Goal: Task Accomplishment & Management: Manage account settings

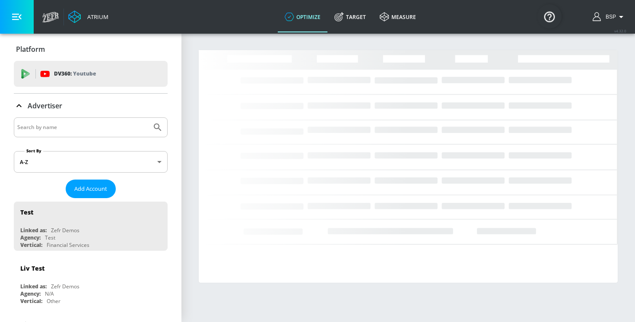
click at [93, 122] on input "Search by name" at bounding box center [82, 127] width 131 height 11
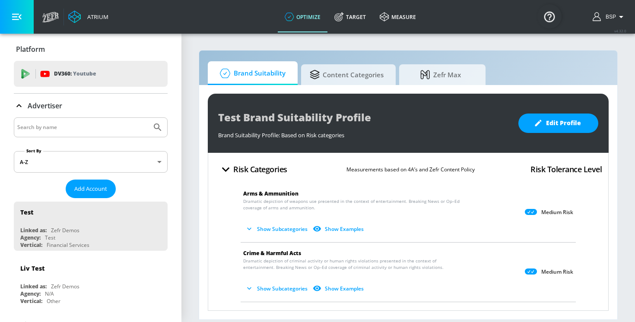
click at [75, 131] on input "Search by name" at bounding box center [82, 127] width 131 height 11
paste input "Publicis_Mars_EMEA_AT_Meta"
type input "Publicis_Mars_EMEA_AT_Meta"
click at [148, 118] on button "Submit Search" at bounding box center [157, 127] width 19 height 19
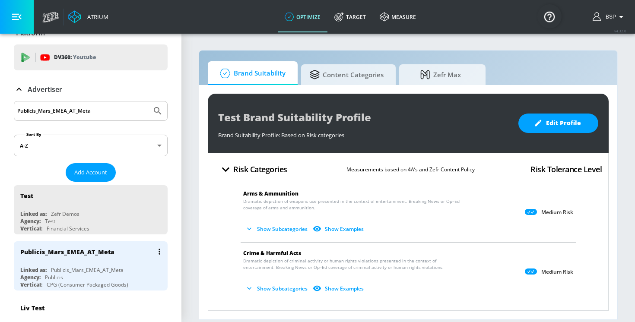
scroll to position [19, 0]
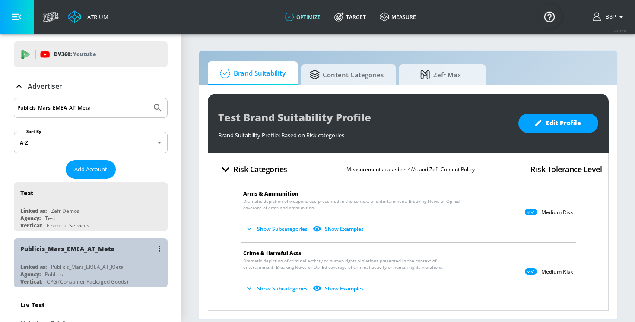
click at [81, 266] on div "Publicis_Mars_EMEA_AT_Meta" at bounding box center [87, 267] width 73 height 7
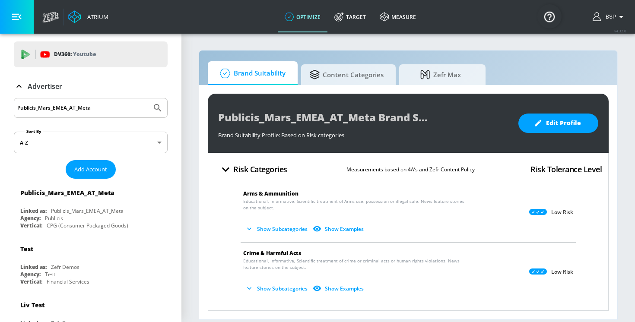
click at [268, 230] on button "Show Subcategories" at bounding box center [277, 229] width 68 height 14
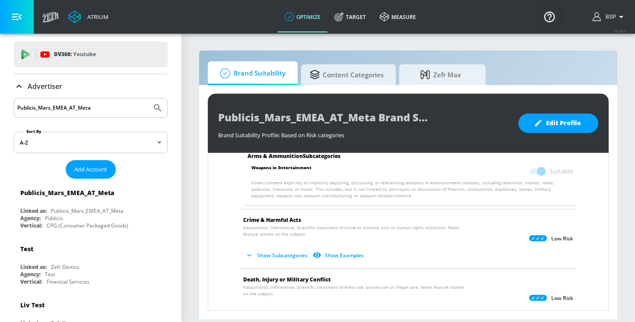
scroll to position [103, 0]
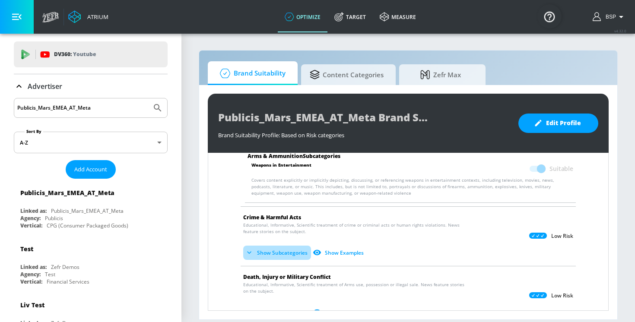
click at [285, 253] on button "Show Subcategories" at bounding box center [277, 253] width 68 height 14
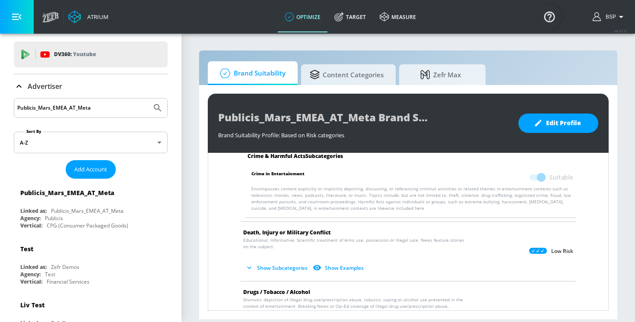
scroll to position [222, 0]
click at [280, 262] on button "Show Subcategories" at bounding box center [277, 268] width 68 height 14
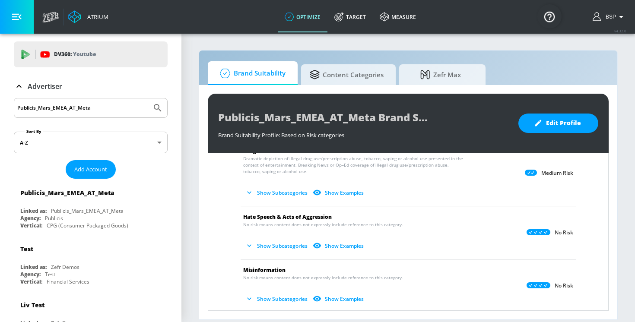
scroll to position [619, 0]
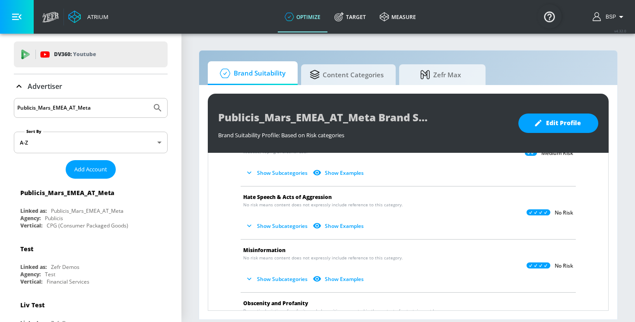
click at [259, 219] on button "Show Subcategories" at bounding box center [277, 226] width 68 height 14
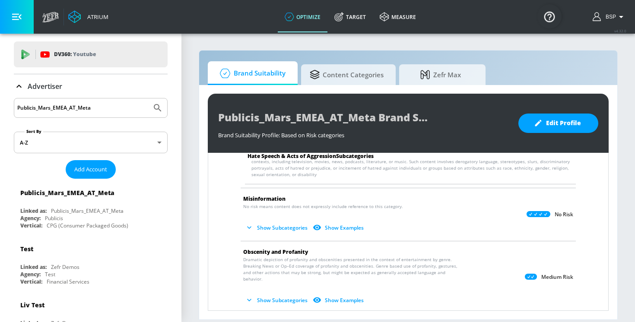
scroll to position [747, 0]
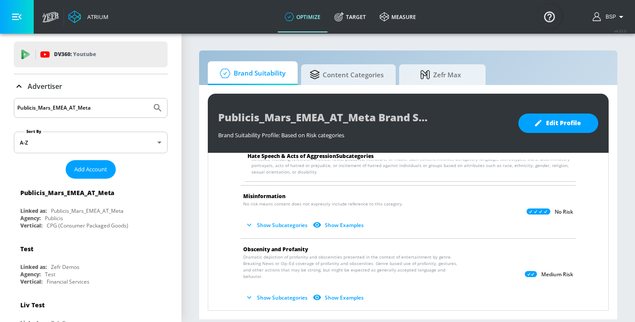
click at [262, 218] on button "Show Subcategories" at bounding box center [277, 225] width 68 height 14
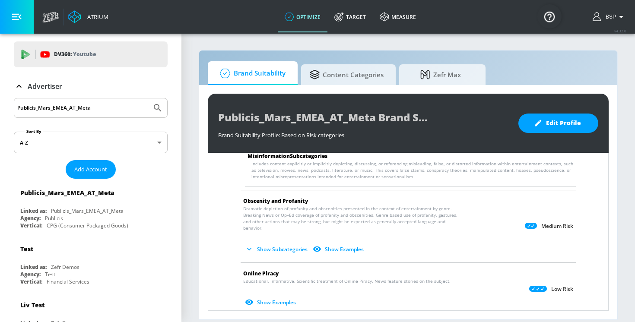
scroll to position [871, 0]
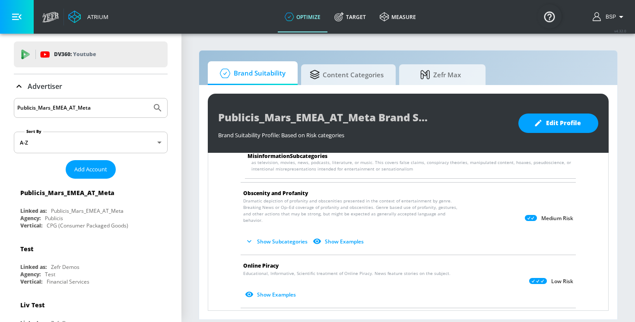
click at [260, 235] on button "Show Subcategories" at bounding box center [277, 242] width 68 height 14
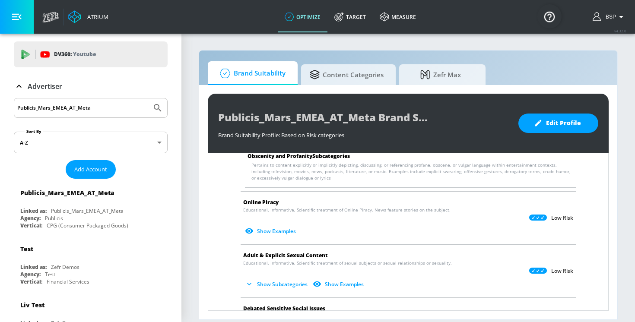
scroll to position [1020, 0]
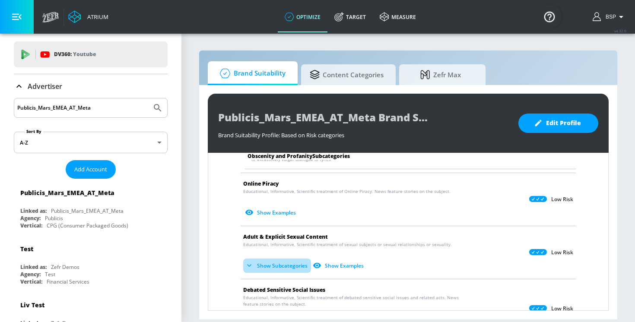
click at [272, 259] on button "Show Subcategories" at bounding box center [277, 266] width 68 height 14
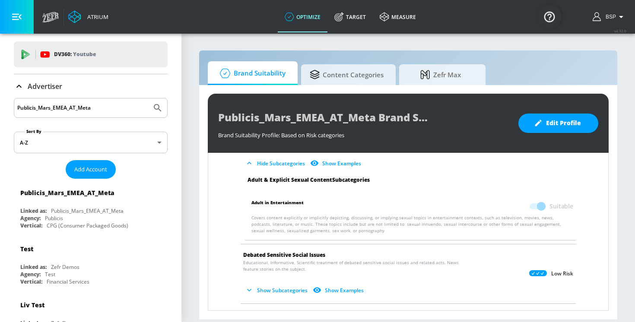
scroll to position [1180, 0]
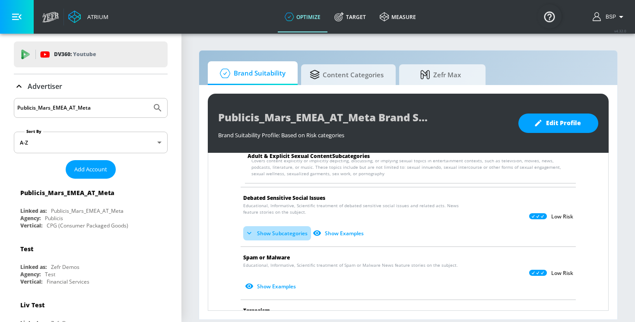
click at [266, 227] on button "Show Subcategories" at bounding box center [277, 234] width 68 height 14
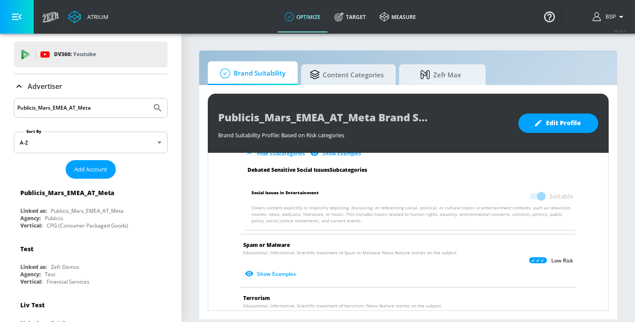
scroll to position [1274, 0]
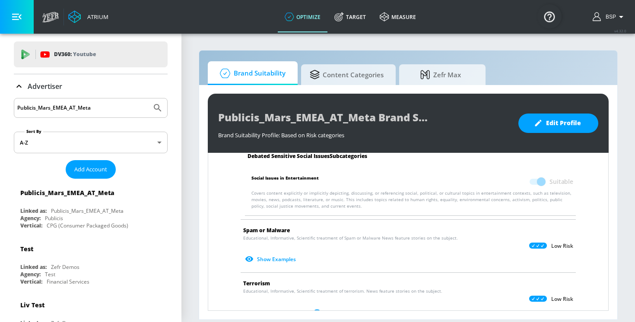
click at [554, 243] on p "Low Risk" at bounding box center [563, 246] width 22 height 7
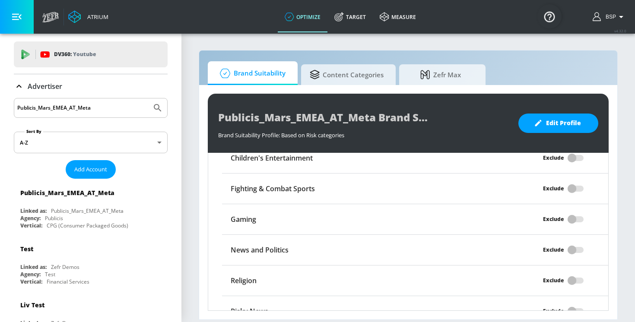
scroll to position [1512, 0]
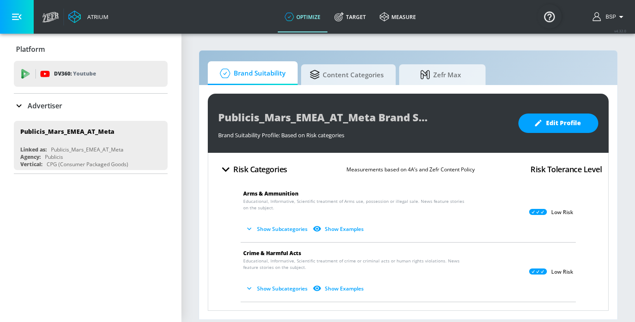
click at [14, 105] on icon at bounding box center [19, 106] width 10 height 10
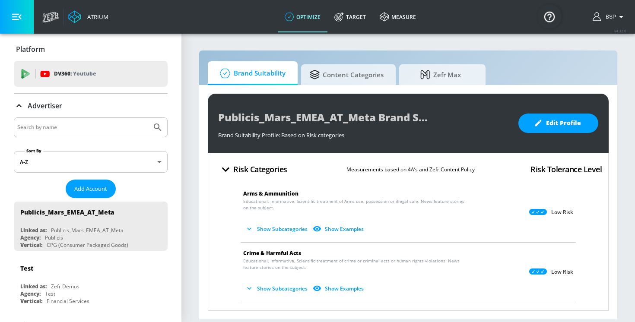
click at [47, 122] on input "Search by name" at bounding box center [82, 127] width 131 height 11
paste input "Publicis_Mars_EMEA_CH_Meta"
type input "Publicis_Mars_EMEA_CH_Meta"
click at [148, 118] on button "Submit Search" at bounding box center [157, 127] width 19 height 19
click at [98, 129] on input "Publicis_Mars_EMEA_CH_Meta" at bounding box center [82, 127] width 131 height 11
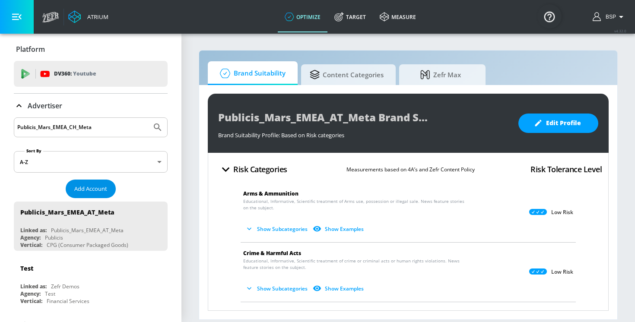
click at [86, 187] on span "Add Account" at bounding box center [90, 189] width 33 height 10
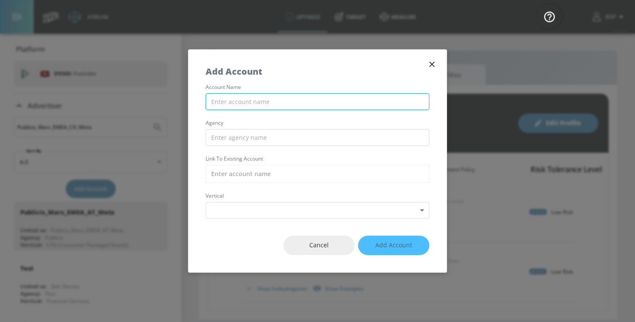
click at [240, 106] on input "text" at bounding box center [318, 101] width 224 height 17
paste input "Publicis_Mars_EMEA_CH_Meta"
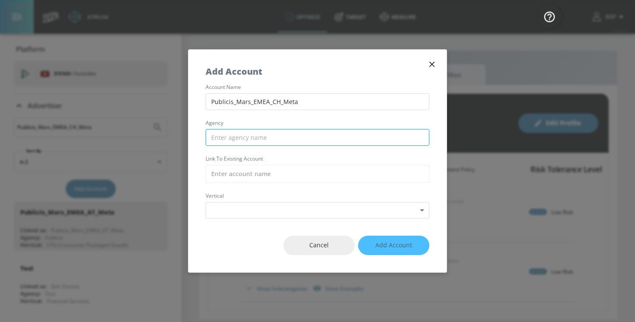
type input "Publicis_Mars_EMEA_CH_Meta"
click at [243, 138] on input "text" at bounding box center [318, 137] width 224 height 17
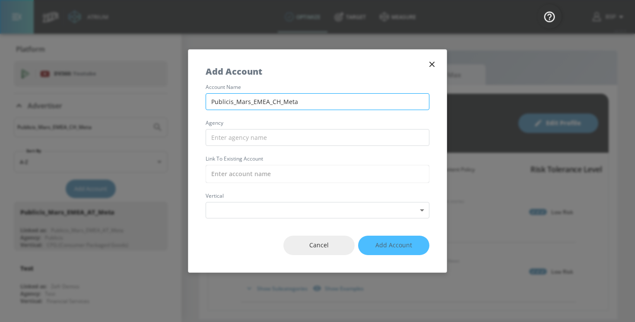
drag, startPoint x: 232, startPoint y: 100, endPoint x: 211, endPoint y: 100, distance: 20.8
click at [211, 100] on input "Publicis_Mars_EMEA_CH_Meta" at bounding box center [318, 101] width 224 height 17
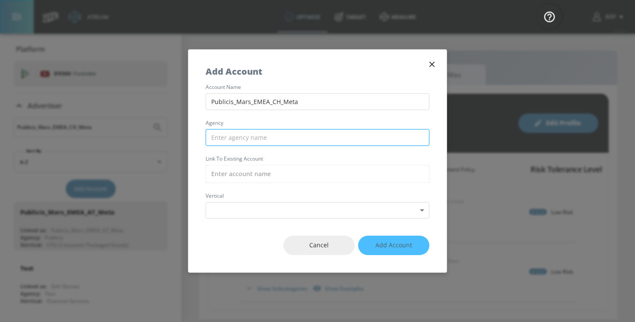
click at [228, 136] on input "text" at bounding box center [318, 137] width 224 height 17
paste input "Publicis"
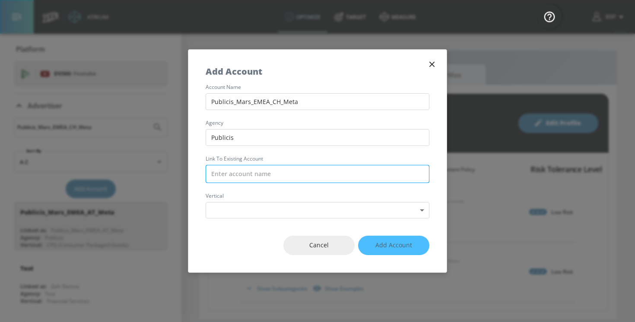
type input "Publicis"
click at [243, 174] on input "text" at bounding box center [318, 174] width 224 height 18
paste input "Publicis"
type input "Publicis"
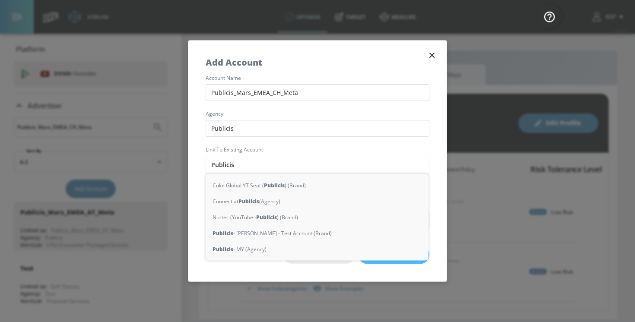
drag, startPoint x: 248, startPoint y: 170, endPoint x: 202, endPoint y: 168, distance: 45.9
click at [202, 169] on div "account name Publicis_Mars_EMEA_CH_Meta agency Publicis Link to Existing Accoun…" at bounding box center [317, 152] width 259 height 152
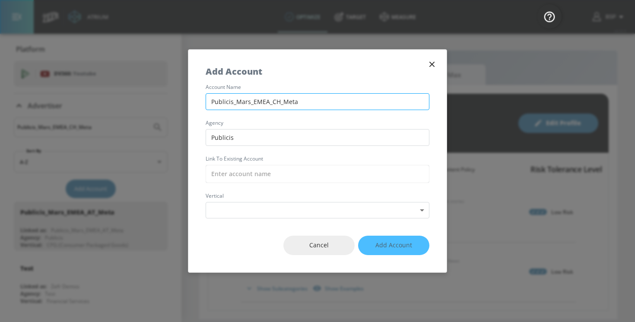
drag, startPoint x: 317, startPoint y: 98, endPoint x: 206, endPoint y: 97, distance: 111.1
click at [206, 97] on input "Publicis_Mars_EMEA_CH_Meta" at bounding box center [318, 101] width 224 height 17
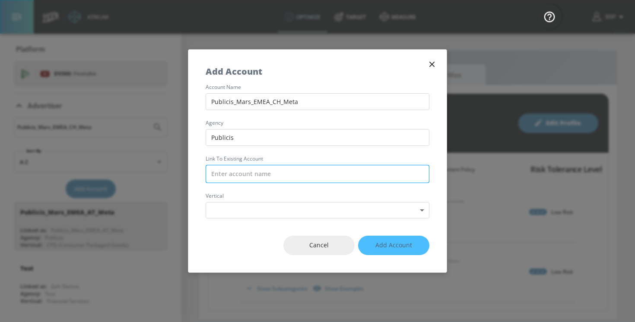
click at [229, 178] on input "text" at bounding box center [318, 174] width 224 height 18
paste input "Publicis_Mars_EMEA_CH_Meta"
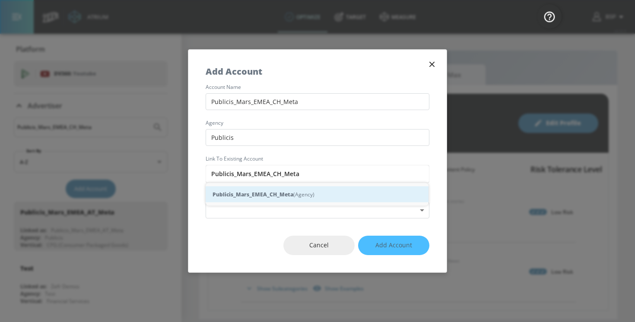
click at [270, 196] on strong "Publicis_Mars_EMEA_CH_Meta" at bounding box center [253, 194] width 81 height 9
type input "Publicis_Mars_EMEA_CH_Meta (Agency)"
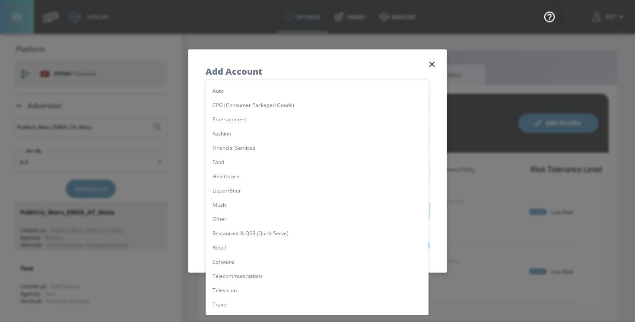
click at [262, 212] on body "Atrium optimize Target measure optimize Target measure v 4.32.0 BSP Platform DV…" at bounding box center [317, 161] width 635 height 322
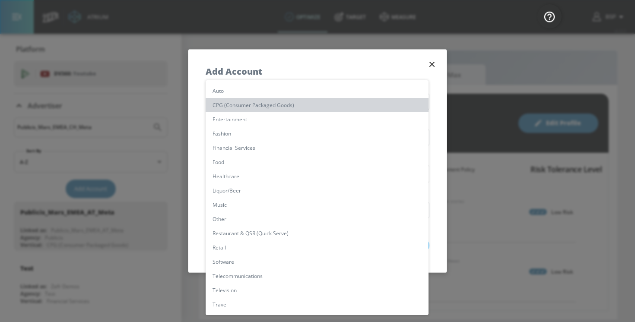
click at [256, 110] on li "CPG (Consumer Packaged Goods)" at bounding box center [317, 105] width 223 height 14
type input "[object Object]"
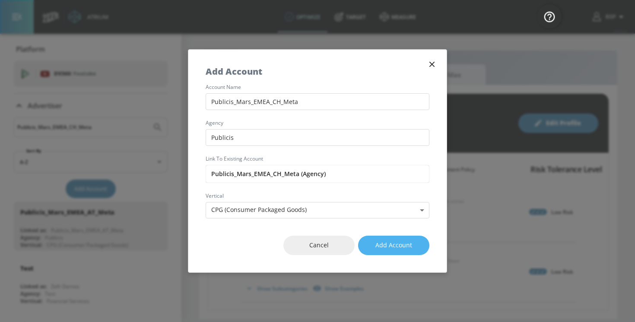
click at [385, 243] on span "Add Account" at bounding box center [394, 245] width 37 height 11
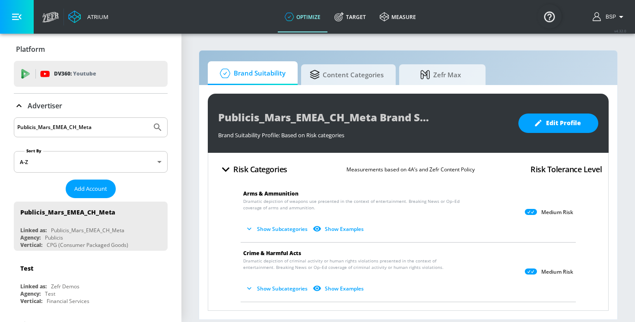
click at [275, 231] on button "Show Subcategories" at bounding box center [277, 229] width 68 height 14
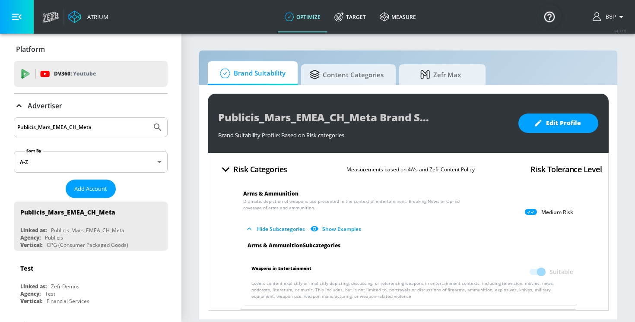
click at [527, 211] on icon at bounding box center [531, 212] width 12 height 6
click at [558, 212] on p "Medium Risk" at bounding box center [558, 212] width 32 height 7
click at [560, 120] on span "Edit Profile" at bounding box center [558, 123] width 45 height 11
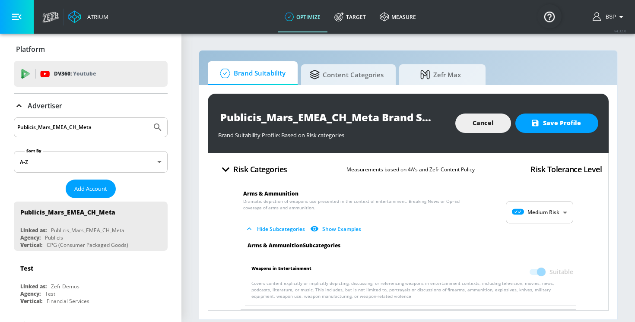
click at [550, 219] on body "Atrium optimize Target measure optimize Target measure v 4.32.0 BSP Platform DV…" at bounding box center [317, 161] width 635 height 322
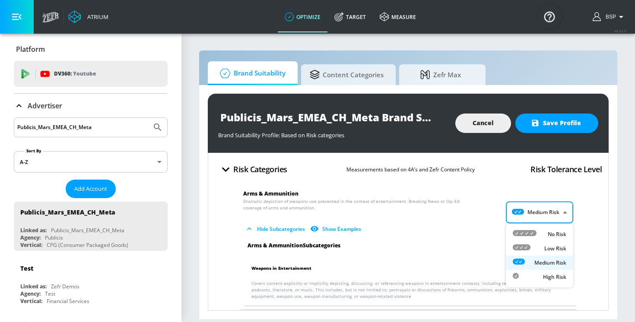
click at [533, 248] on div "Low Risk" at bounding box center [540, 248] width 54 height 9
type input "LOW"
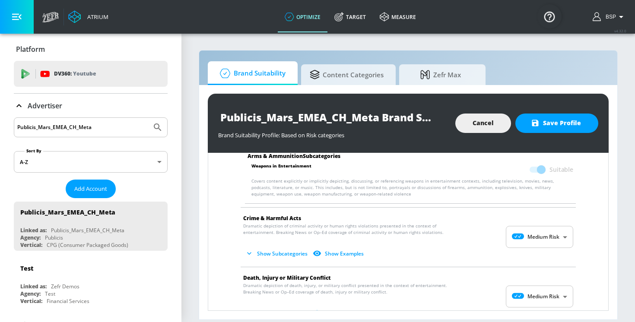
scroll to position [105, 0]
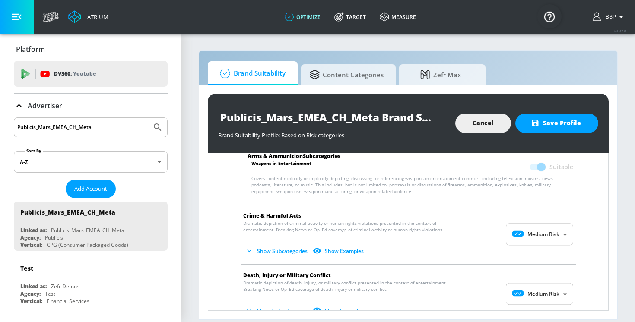
click at [516, 243] on body "Atrium optimize Target measure optimize Target measure v 4.32.0 BSP Platform DV…" at bounding box center [317, 161] width 635 height 322
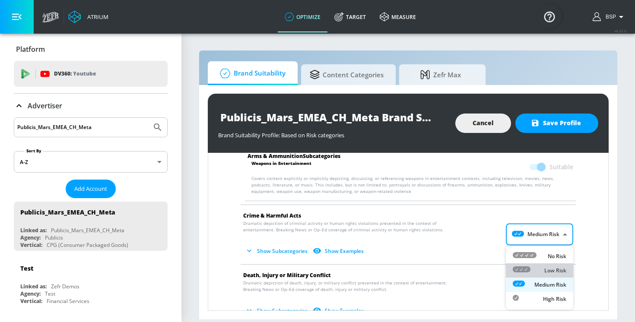
click at [519, 270] on icon at bounding box center [522, 270] width 18 height 6
type input "LOW"
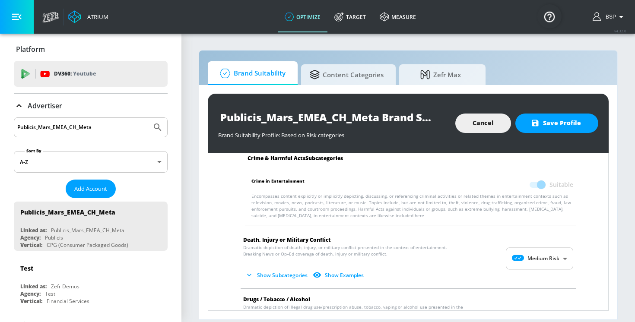
scroll to position [215, 0]
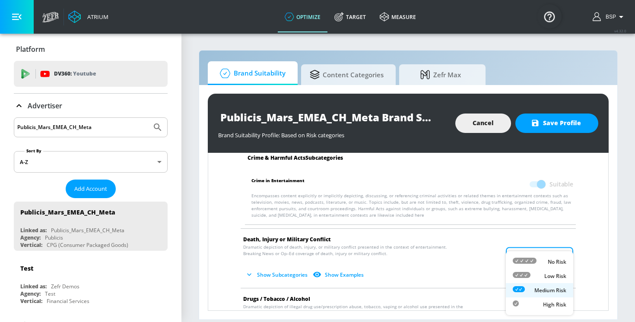
click at [513, 252] on body "Atrium optimize Target measure optimize Target measure v 4.32.0 BSP Platform DV…" at bounding box center [317, 161] width 635 height 322
click at [514, 281] on div at bounding box center [522, 276] width 18 height 9
type input "LOW"
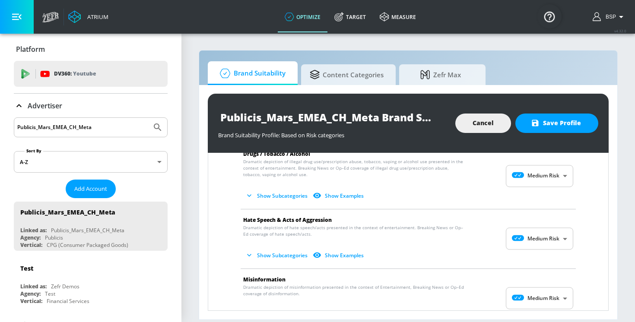
scroll to position [598, 0]
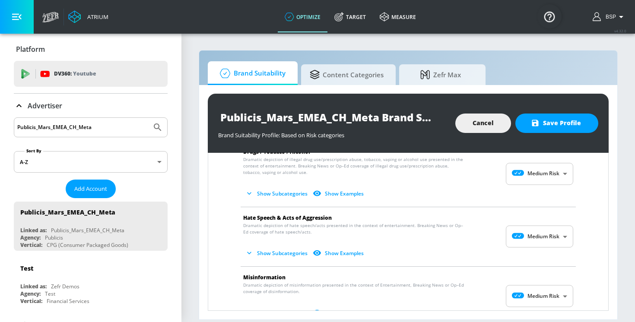
click at [502, 225] on p "Dramatic depiction of hate speech/acts presented in the context of entertainmen…" at bounding box center [401, 242] width 316 height 38
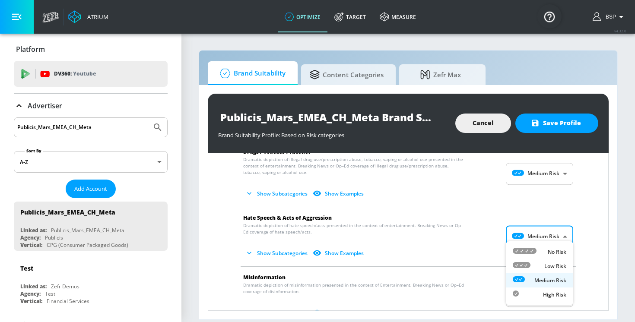
click at [517, 227] on body "Atrium optimize Target measure optimize Target measure v 4.32.0 BSP Platform DV…" at bounding box center [317, 161] width 635 height 322
click at [522, 255] on div at bounding box center [525, 252] width 24 height 9
type input "MINIMAL"
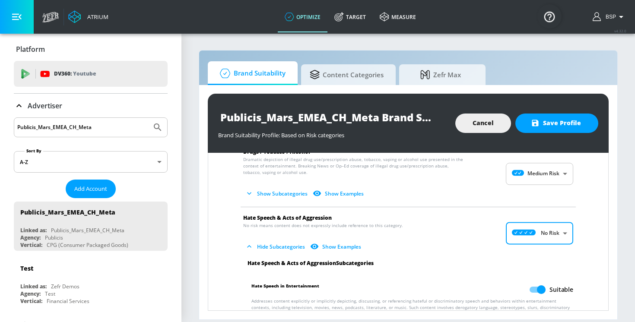
scroll to position [605, 0]
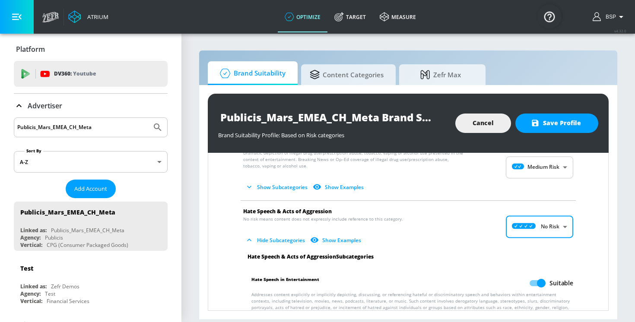
click at [539, 275] on input "Suitable" at bounding box center [541, 283] width 49 height 16
checkbox input "false"
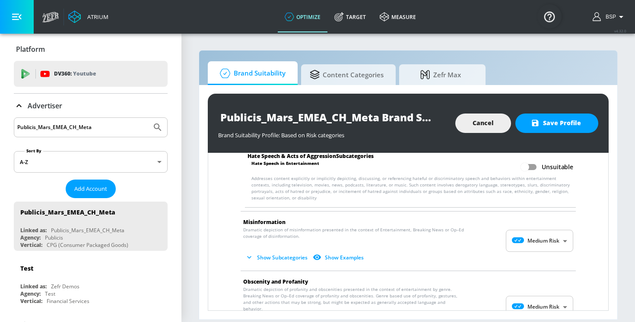
scroll to position [724, 0]
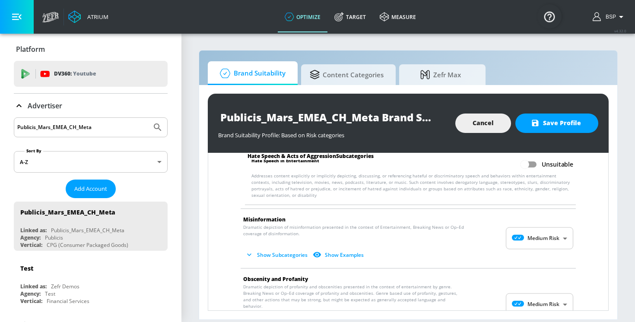
click at [537, 229] on body "Atrium optimize Target measure optimize Target measure v 4.32.0 BSP Platform DV…" at bounding box center [317, 161] width 635 height 322
click at [533, 252] on icon at bounding box center [525, 253] width 24 height 6
type input "MINIMAL"
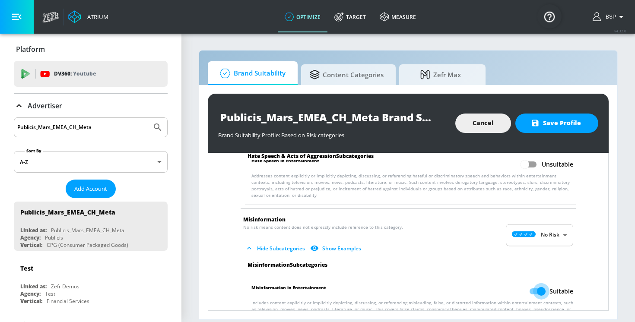
click at [539, 284] on input "Suitable" at bounding box center [541, 292] width 49 height 16
checkbox input "false"
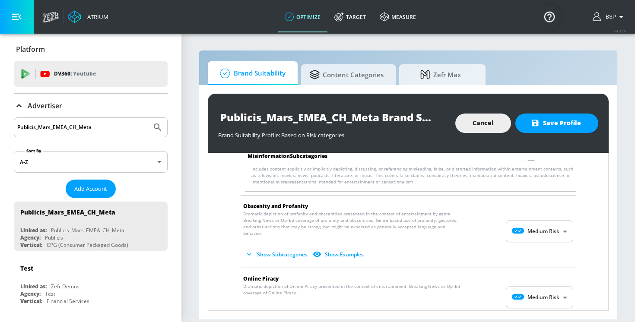
scroll to position [857, 0]
click at [262, 248] on button "Show Subcategories" at bounding box center [277, 255] width 68 height 14
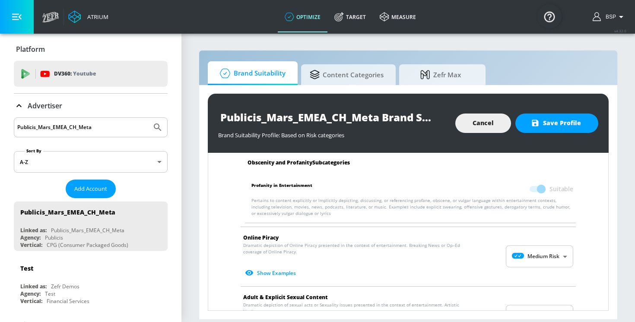
scroll to position [1010, 0]
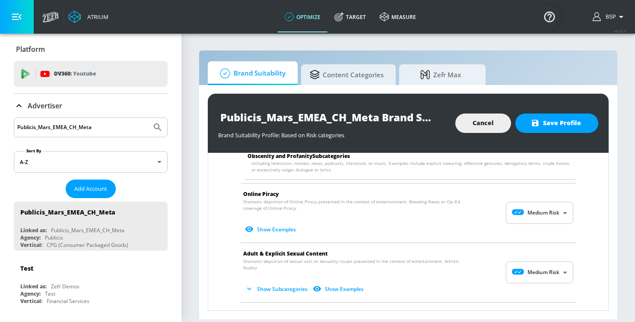
click at [522, 198] on body "Atrium optimize Target measure optimize Target measure v 4.32.0 BSP Platform DV…" at bounding box center [317, 161] width 635 height 322
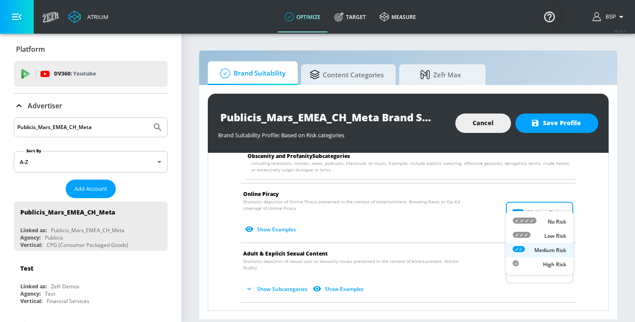
click at [527, 233] on icon at bounding box center [522, 235] width 18 height 6
type input "LOW"
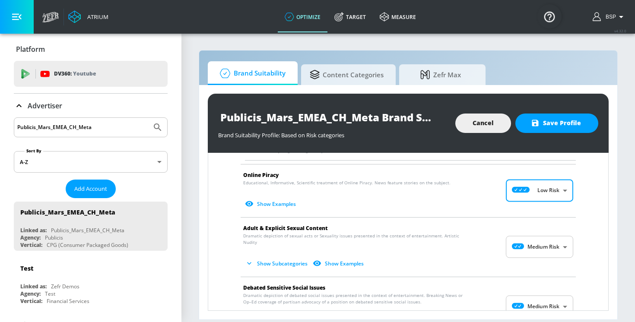
scroll to position [1034, 0]
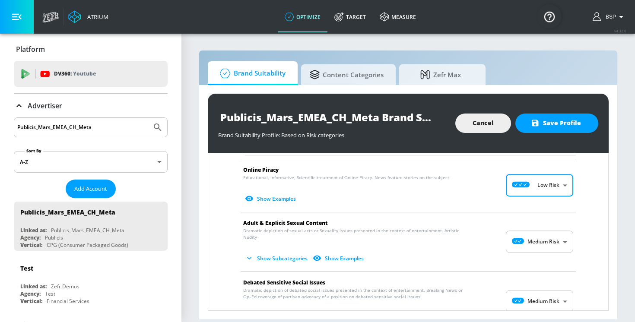
click at [528, 229] on body "Atrium optimize Target measure optimize Target measure v 4.32.0 BSP Platform DV…" at bounding box center [317, 161] width 635 height 322
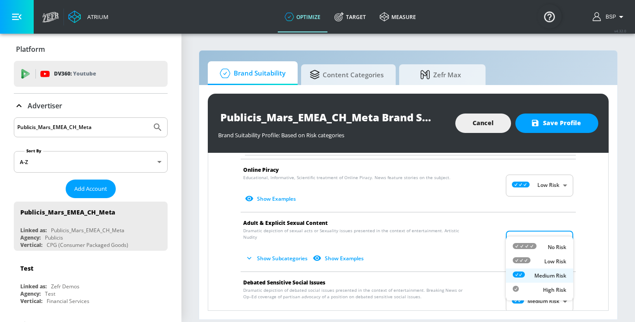
click at [525, 262] on icon at bounding box center [522, 261] width 18 height 6
type input "LOW"
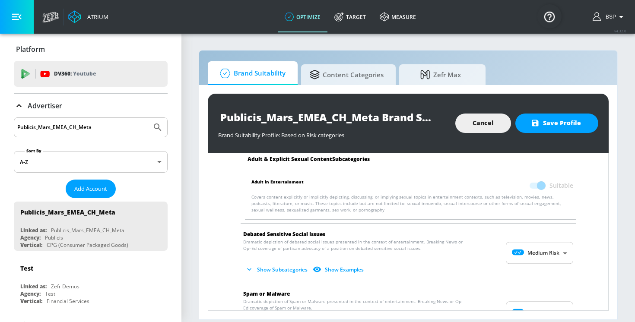
scroll to position [1168, 0]
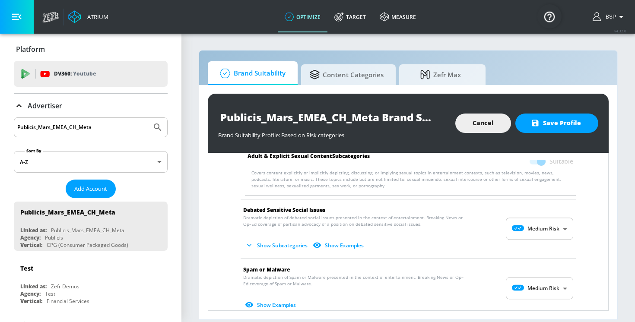
click at [254, 239] on button "Show Subcategories" at bounding box center [277, 246] width 68 height 14
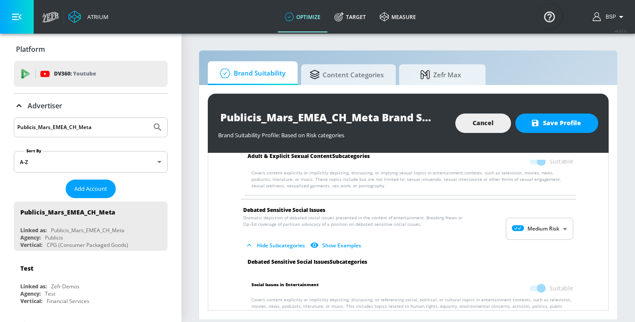
click at [553, 220] on body "Atrium optimize Target measure optimize Target measure v 4.32.0 BSP Platform DV…" at bounding box center [317, 161] width 635 height 322
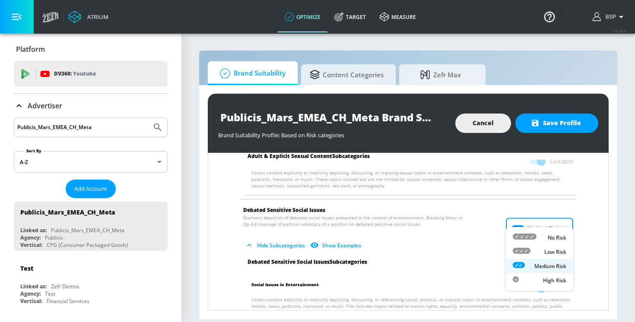
click at [547, 249] on p "Low Risk" at bounding box center [556, 253] width 22 height 8
type input "LOW"
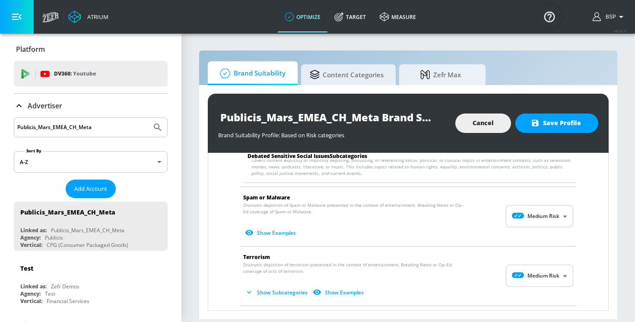
scroll to position [1308, 0]
click at [544, 211] on body "Atrium optimize Target measure optimize Target measure v 4.32.0 BSP Platform DV…" at bounding box center [317, 161] width 635 height 322
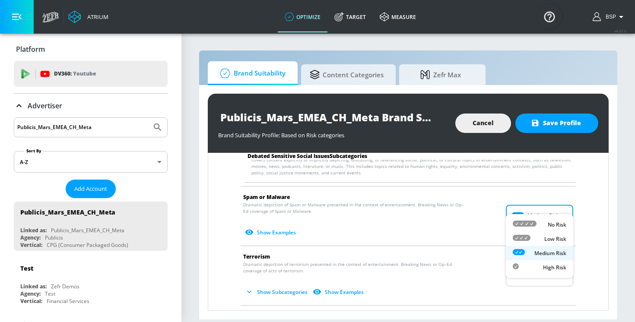
click at [543, 235] on div "Low Risk" at bounding box center [540, 239] width 54 height 9
type input "LOW"
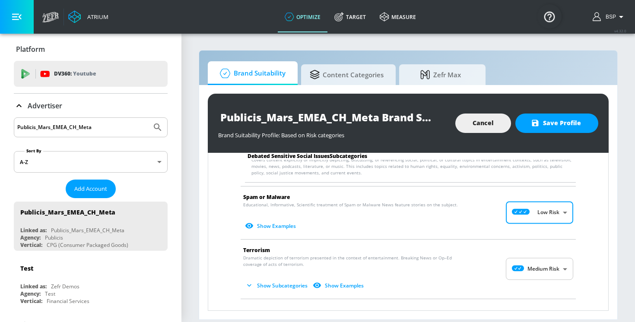
click at [290, 219] on button "Show Examples" at bounding box center [271, 226] width 56 height 14
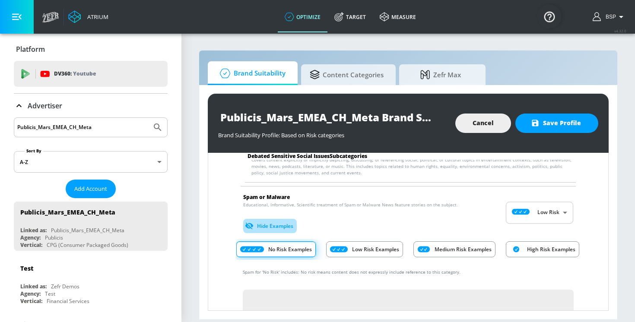
click at [290, 219] on button "Hide Examples" at bounding box center [270, 226] width 54 height 14
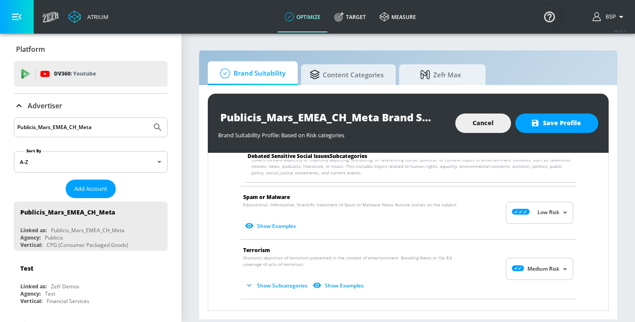
scroll to position [1327, 0]
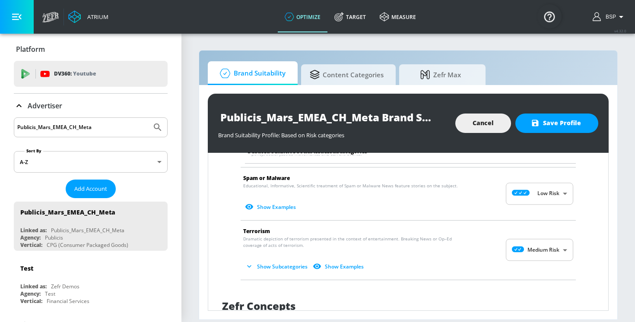
click at [532, 241] on body "Atrium optimize Target measure optimize Target measure v 4.32.0 BSP Platform DV…" at bounding box center [317, 161] width 635 height 322
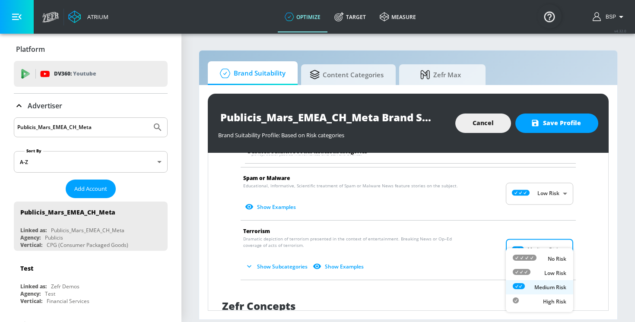
click at [529, 274] on icon at bounding box center [522, 272] width 18 height 6
type input "LOW"
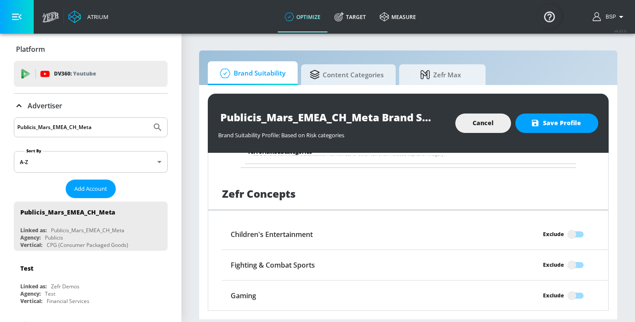
scroll to position [1579, 0]
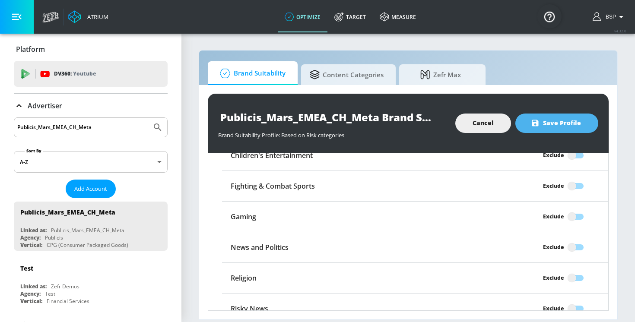
click at [558, 123] on span "Save Profile" at bounding box center [557, 123] width 48 height 11
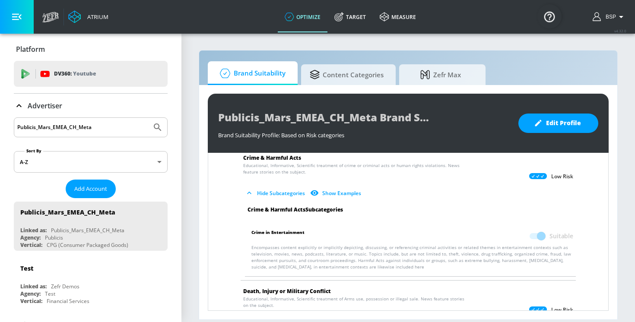
scroll to position [0, 0]
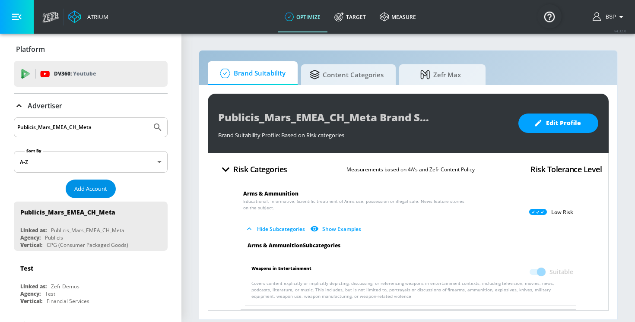
click at [83, 192] on span "Add Account" at bounding box center [90, 189] width 33 height 10
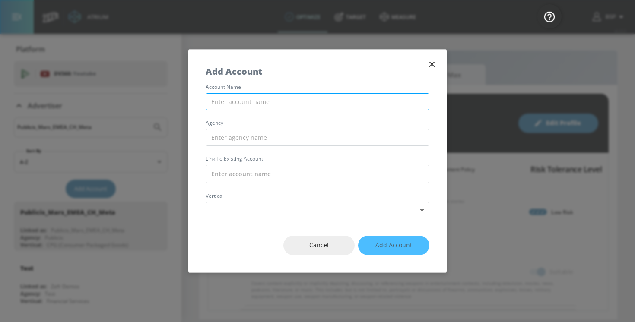
click at [236, 103] on input "text" at bounding box center [318, 101] width 224 height 17
paste input "Publicis_Mars_EMEA_DK_Meta"
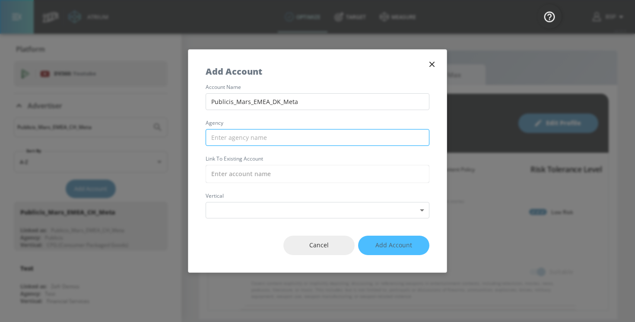
type input "Publicis_Mars_EMEA_DK_Meta"
click at [262, 135] on input "text" at bounding box center [318, 137] width 224 height 17
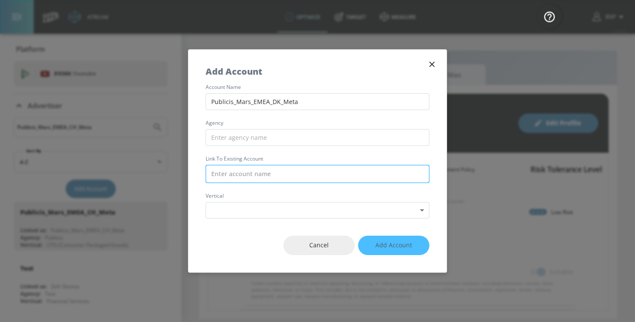
click at [246, 173] on input "text" at bounding box center [318, 174] width 224 height 18
paste input "Publicis_Mars_EMEA_DK_Meta"
click at [295, 176] on input "Publicis_Mars_EMEA_DK_Meta" at bounding box center [318, 174] width 224 height 18
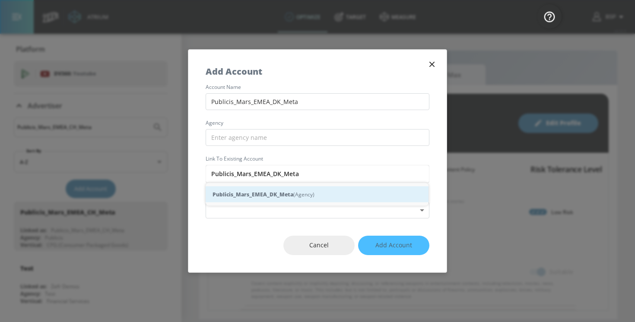
click at [295, 191] on div "Publicis_Mars_EMEA_DK_Meta (Agency)" at bounding box center [317, 195] width 223 height 16
type input "Publicis_Mars_EMEA_DK_Meta (Agency)"
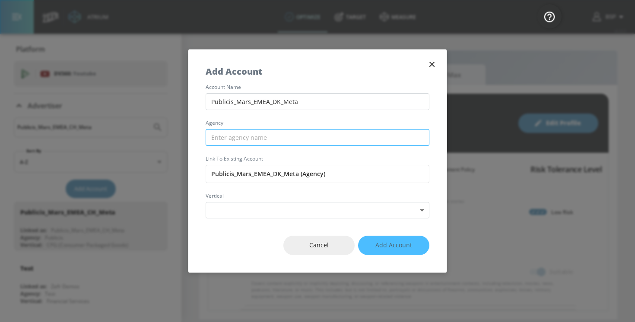
click at [254, 131] on input "text" at bounding box center [318, 137] width 224 height 17
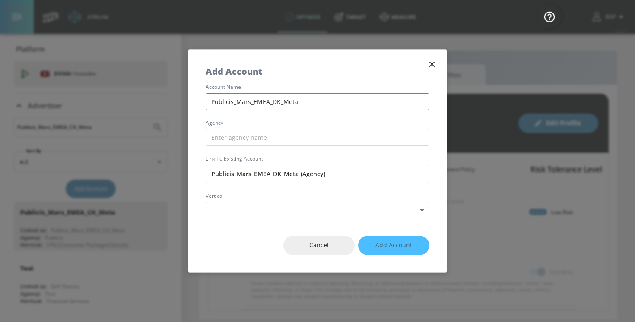
drag, startPoint x: 232, startPoint y: 99, endPoint x: 210, endPoint y: 99, distance: 22.5
click at [210, 99] on input "Publicis_Mars_EMEA_DK_Meta" at bounding box center [318, 101] width 224 height 17
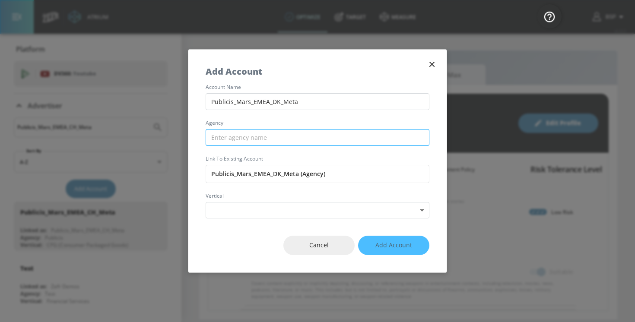
click at [231, 138] on input "text" at bounding box center [318, 137] width 224 height 17
paste input "Publicis"
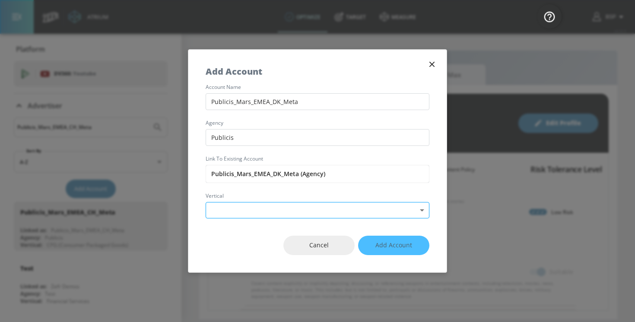
type input "Publicis"
click at [235, 205] on body "Atrium optimize Target measure optimize Target measure v 4.32.0 BSP Platform DV…" at bounding box center [317, 161] width 635 height 322
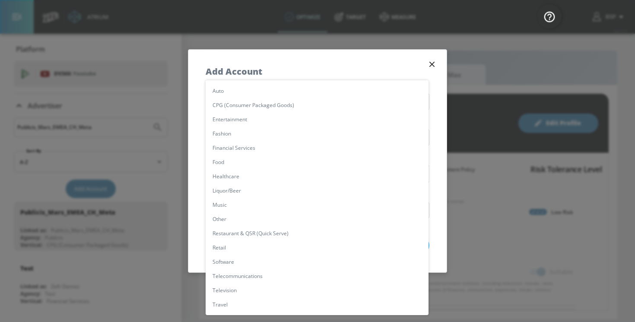
click at [258, 105] on li "CPG (Consumer Packaged Goods)" at bounding box center [317, 105] width 223 height 14
type input "[object Object]"
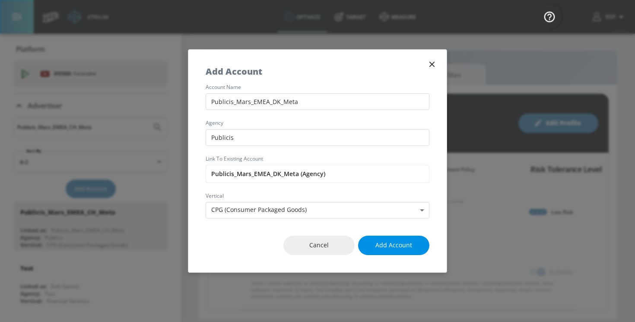
click at [383, 252] on button "Add Account" at bounding box center [393, 245] width 71 height 19
